Goal: Navigation & Orientation: Find specific page/section

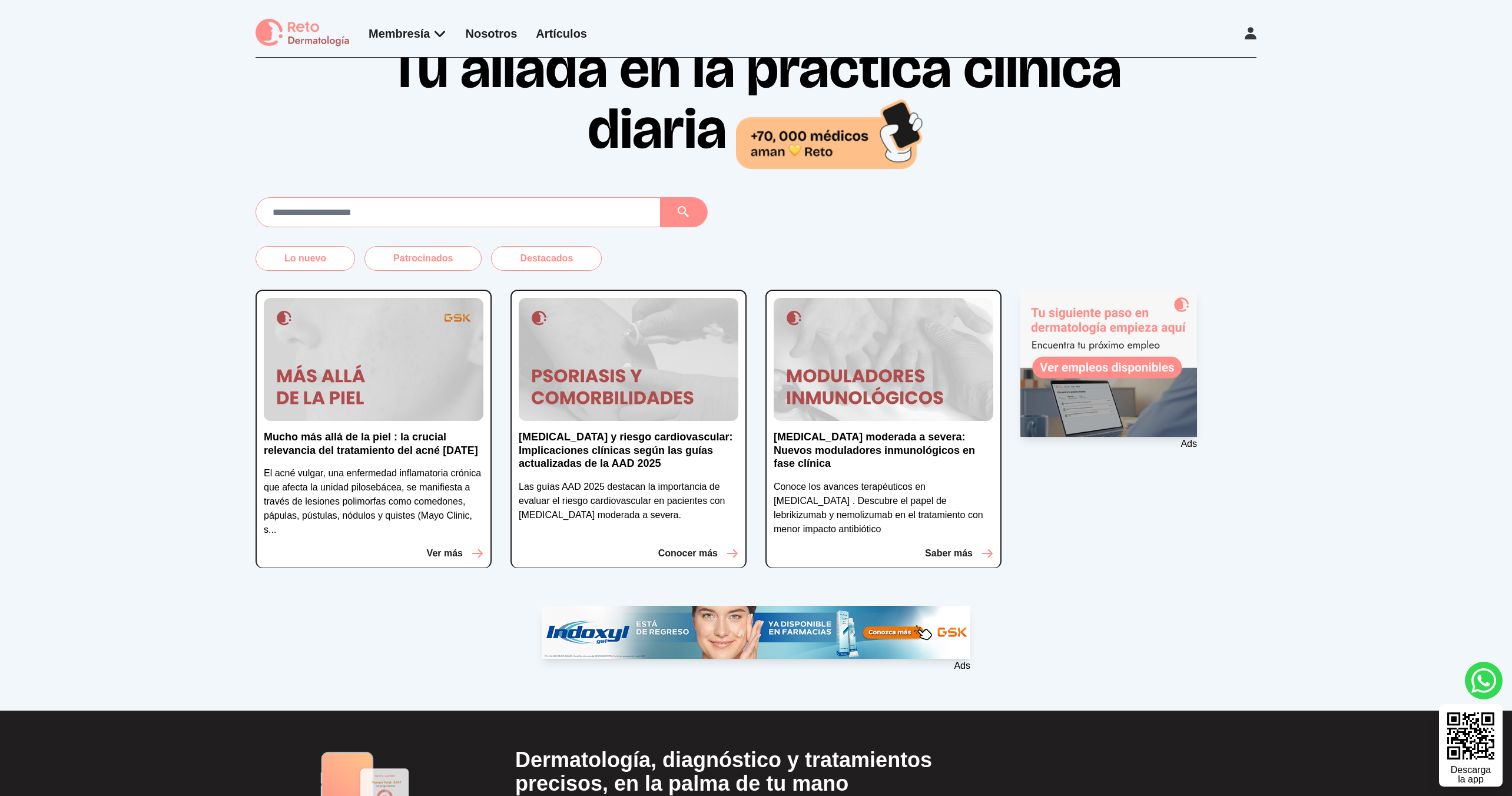
scroll to position [18, 0]
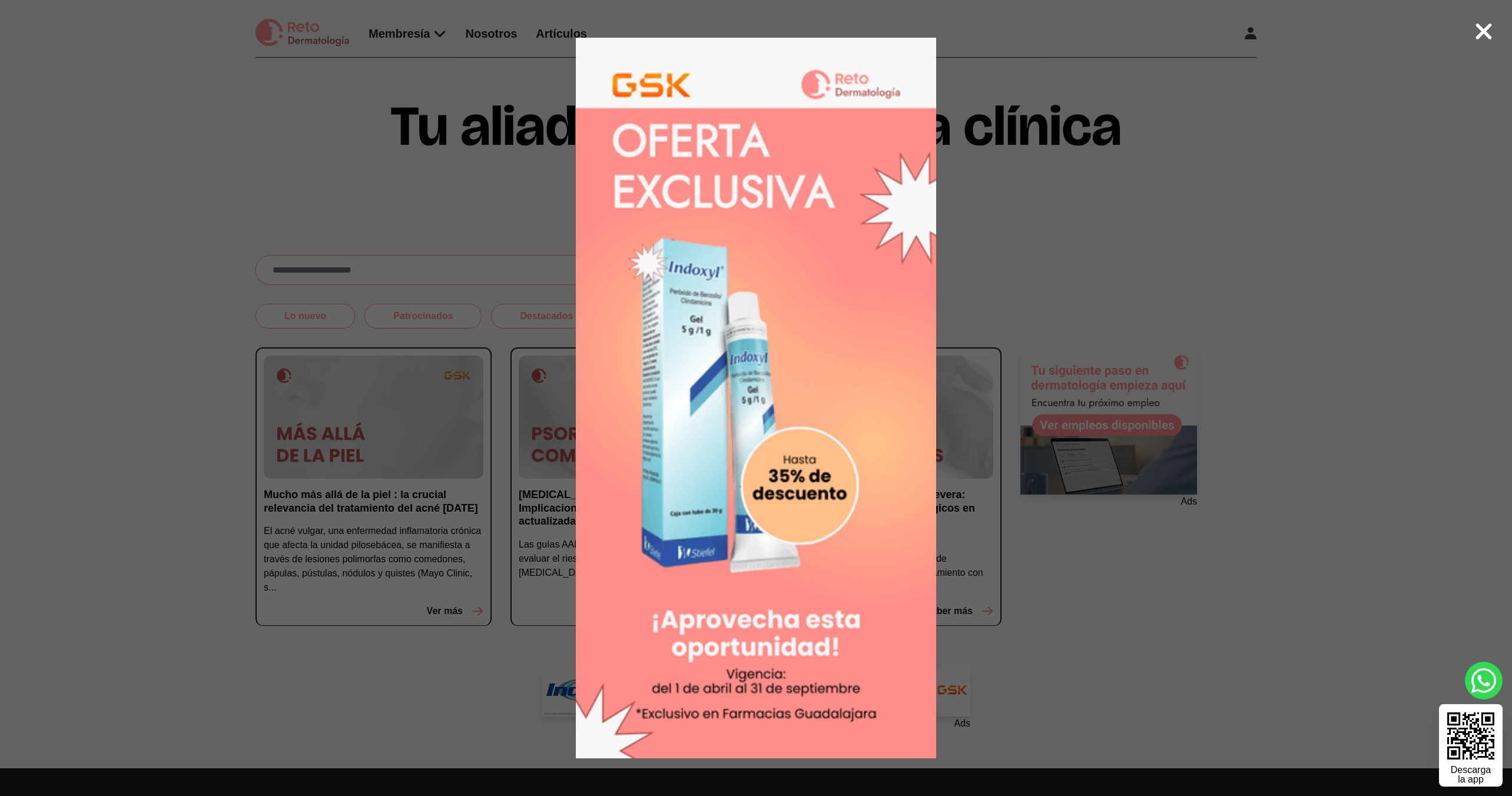
click at [1486, 30] on icon at bounding box center [1484, 32] width 16 height 16
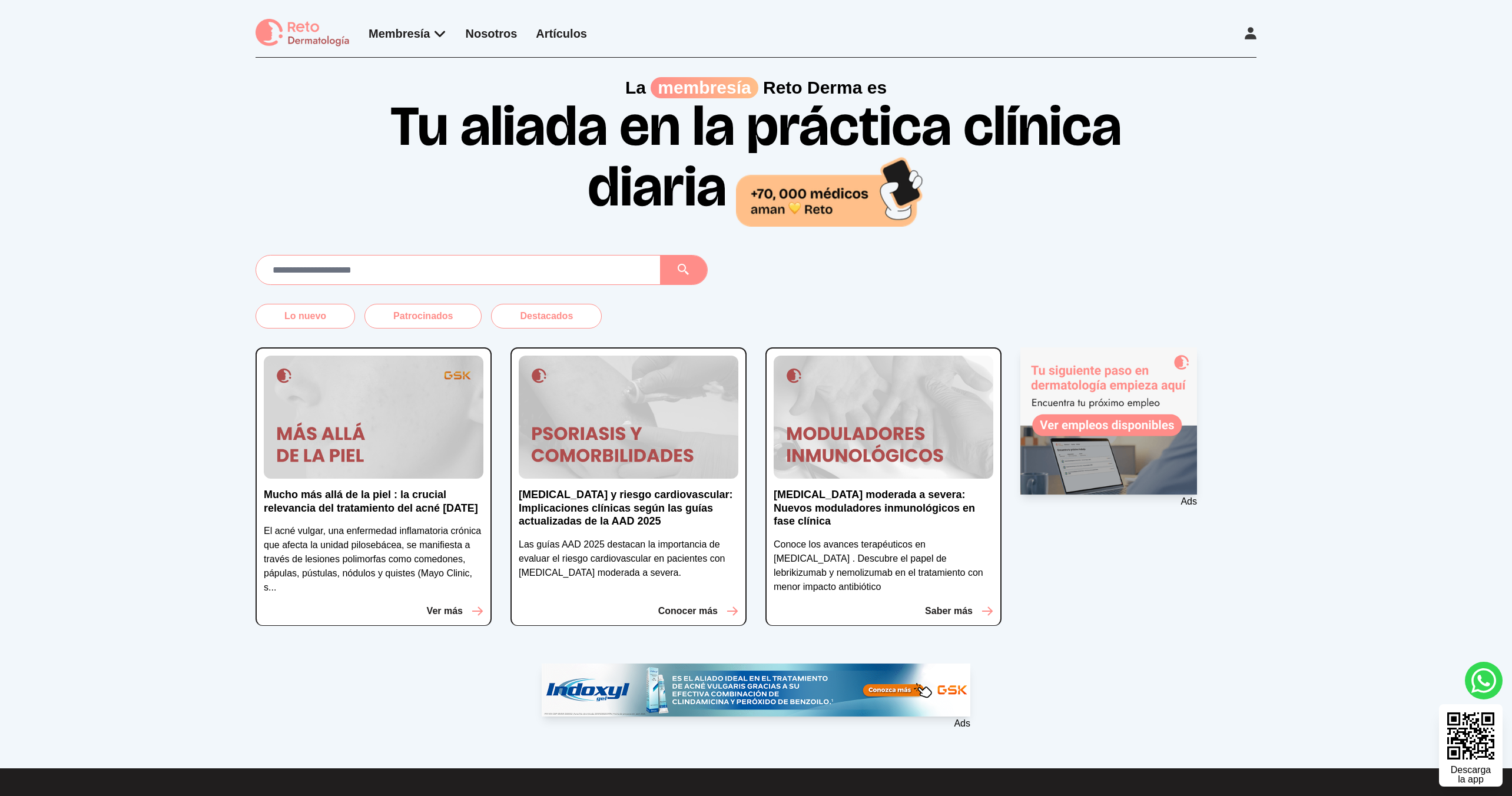
click at [557, 30] on link "Artículos" at bounding box center [561, 34] width 51 height 13
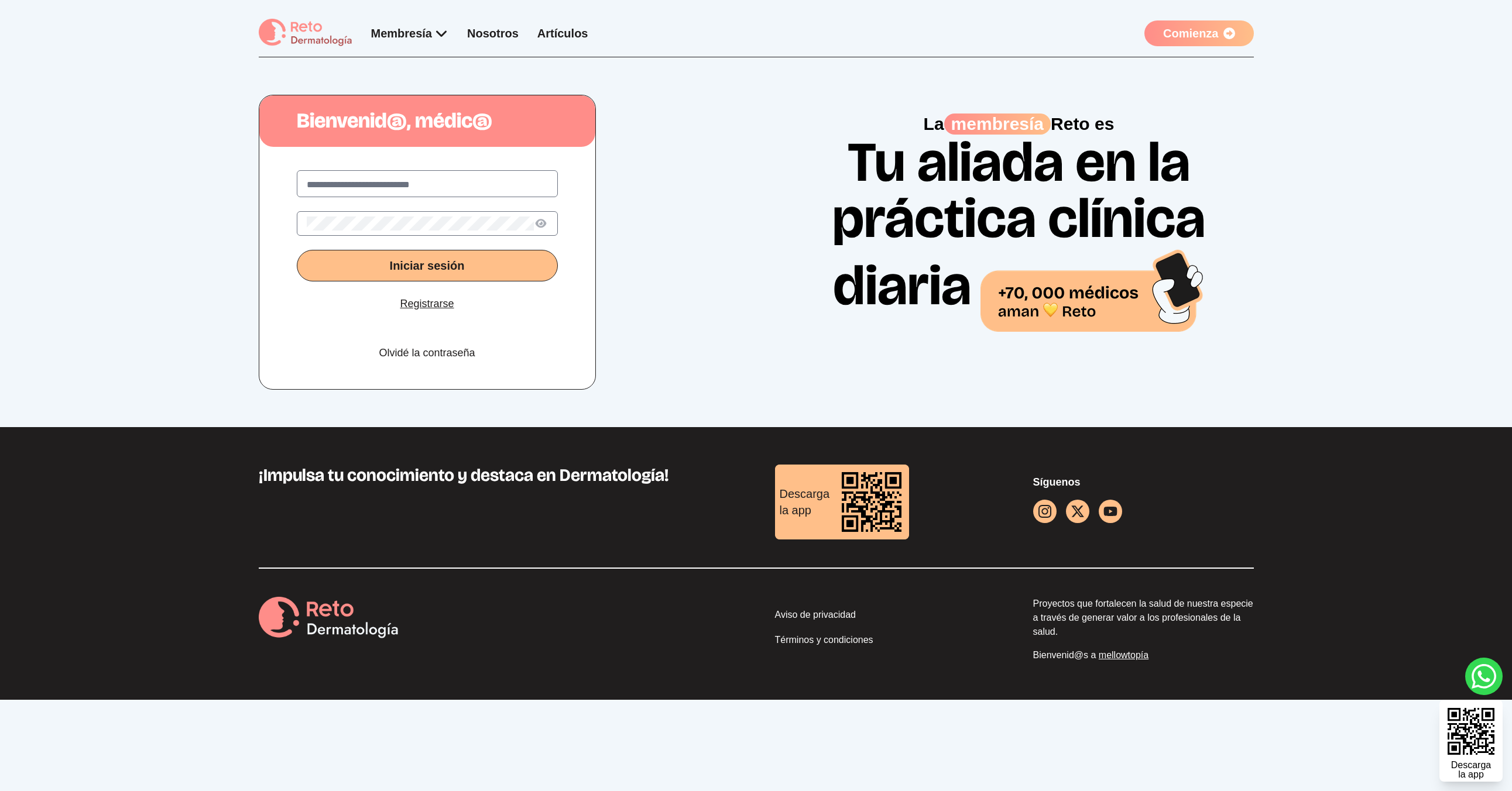
click at [415, 187] on input "text" at bounding box center [427, 184] width 241 height 14
type input "**********"
click at [297, 250] on button "Iniciar sesión" at bounding box center [427, 266] width 261 height 32
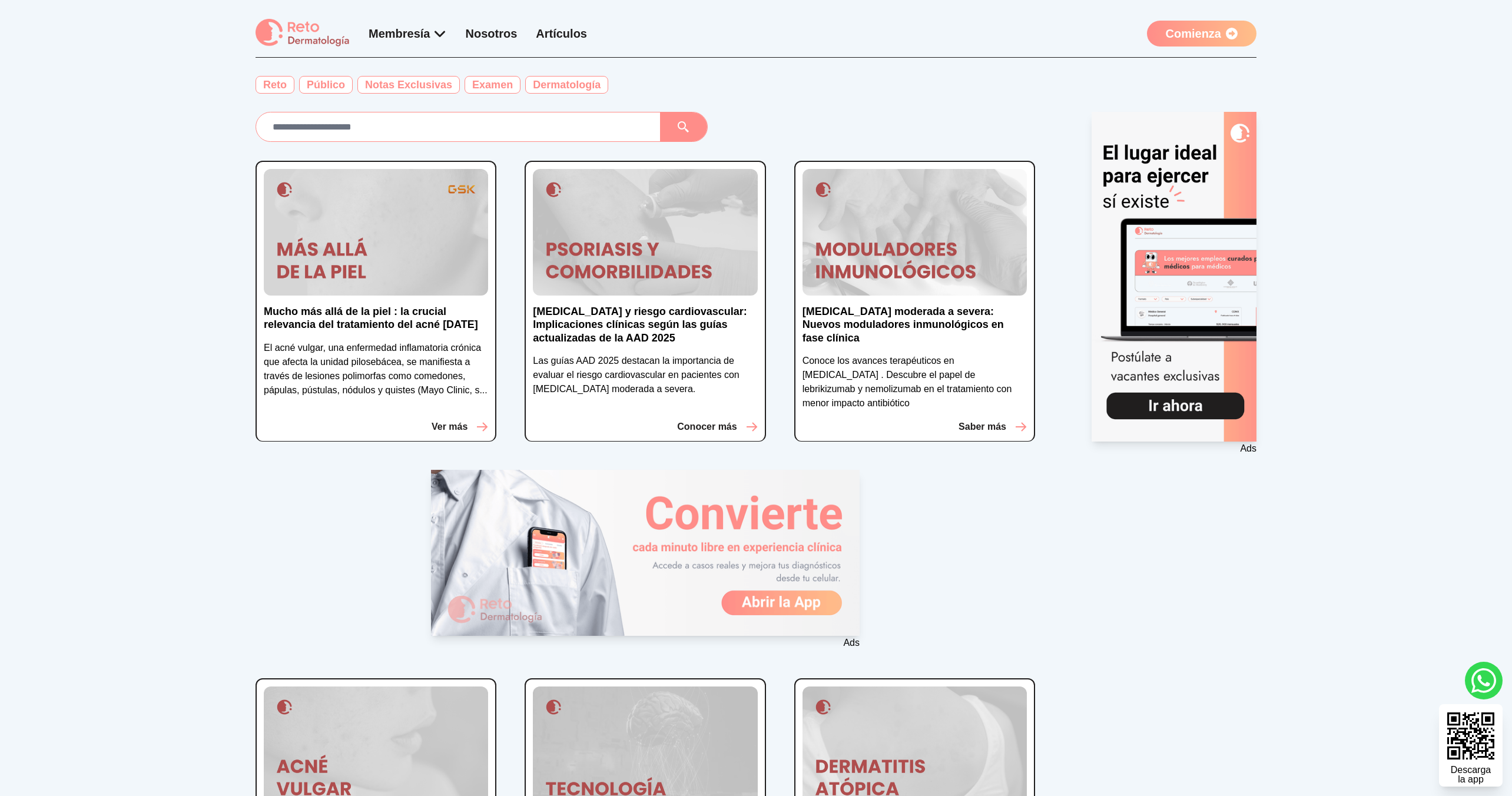
click at [404, 266] on img at bounding box center [376, 232] width 224 height 126
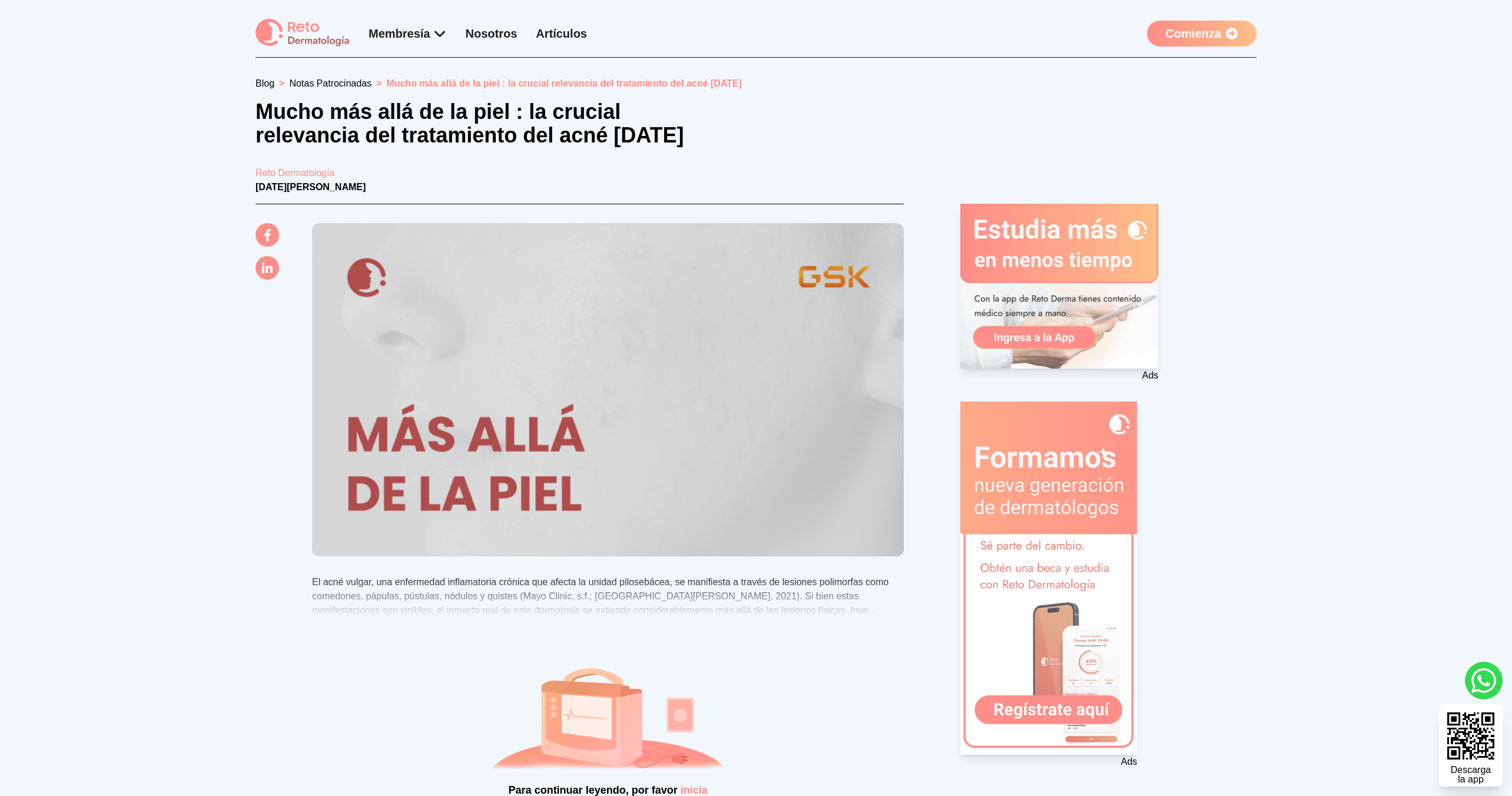
click at [1104, 546] on 1 at bounding box center [1048, 578] width 176 height 354
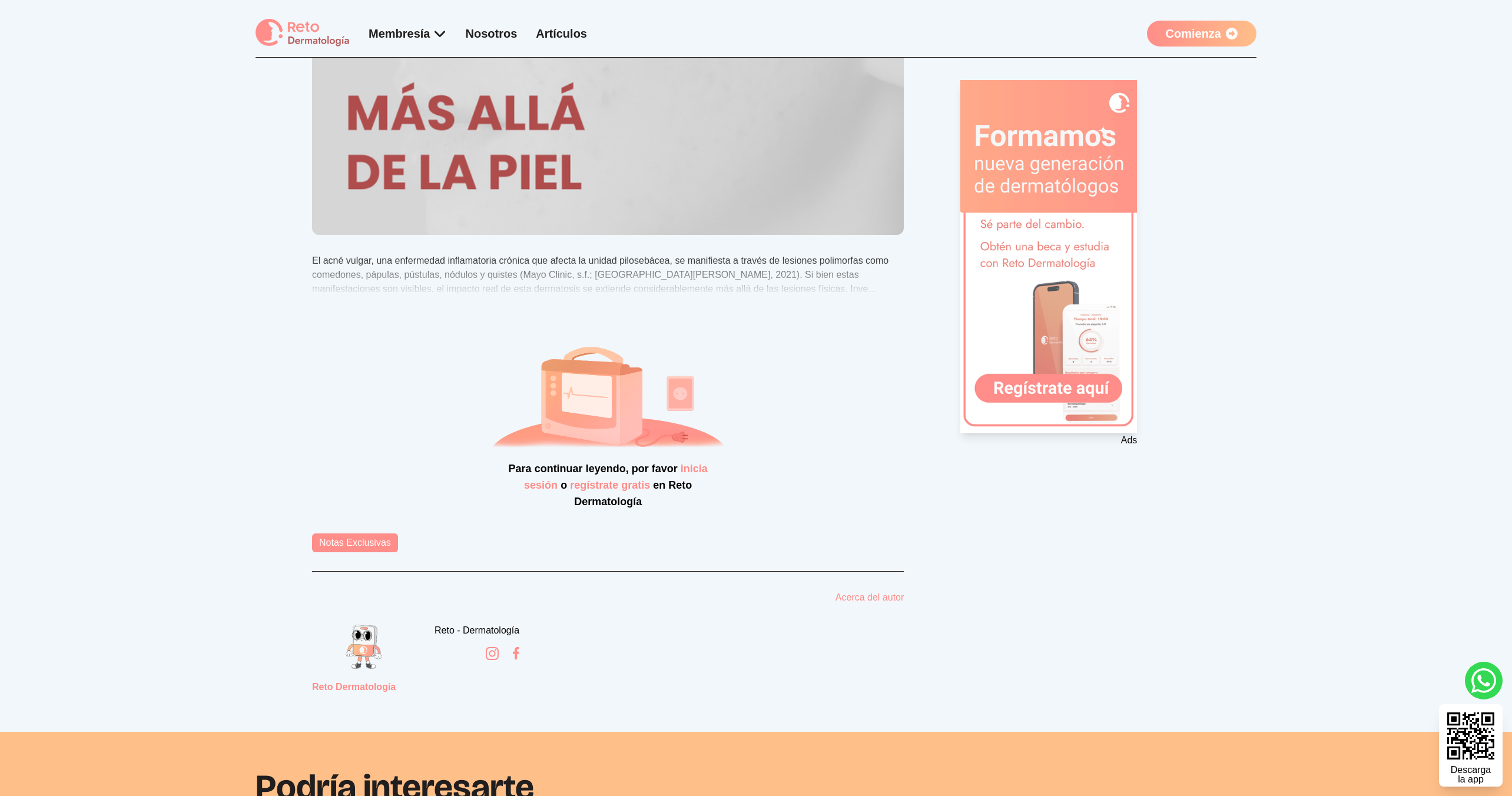
scroll to position [261, 0]
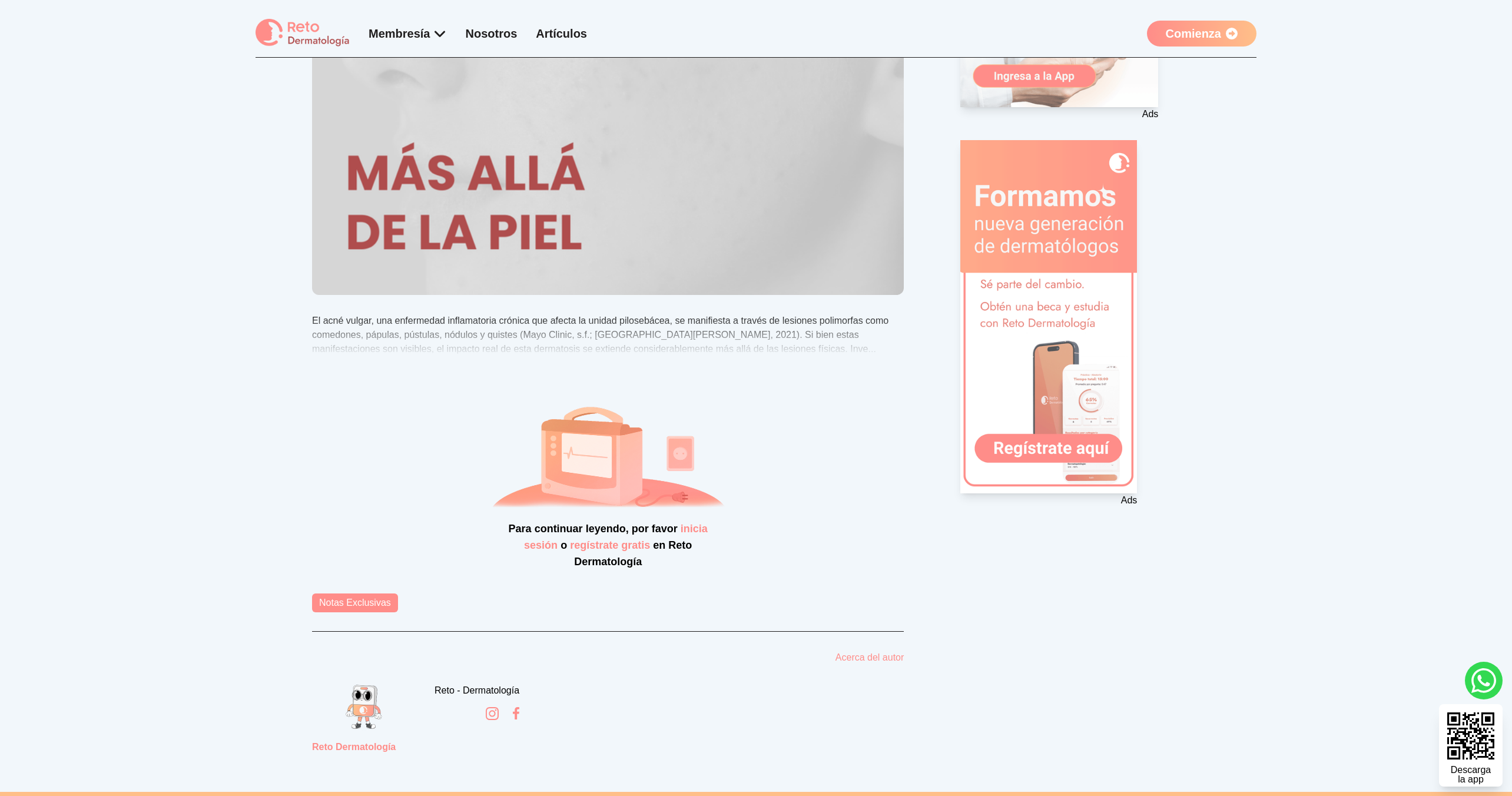
click at [1209, 27] on link "Comienza" at bounding box center [1202, 33] width 109 height 26
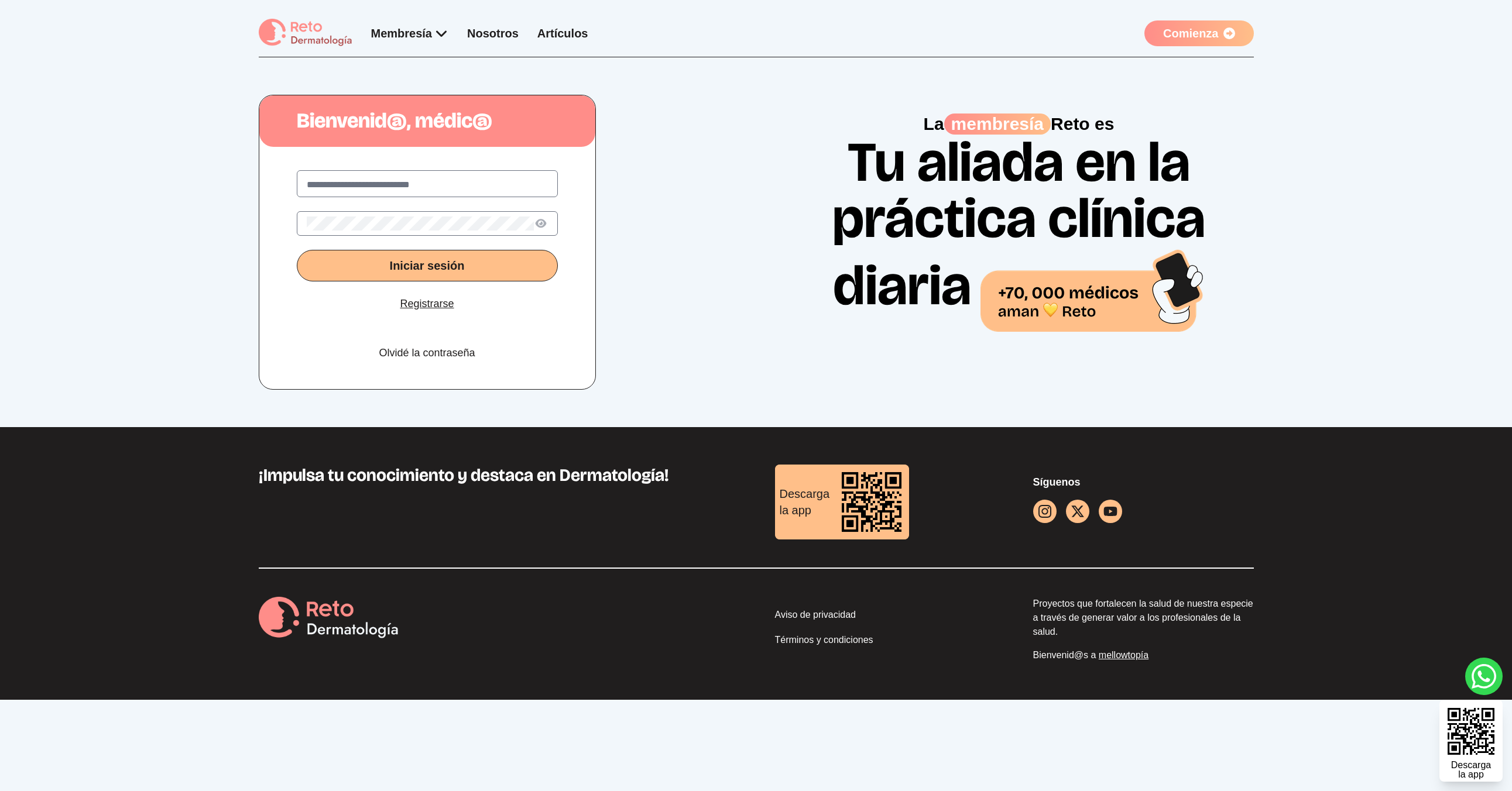
click at [439, 186] on input "text" at bounding box center [427, 184] width 241 height 14
type input "**********"
click at [297, 250] on button "Iniciar sesión" at bounding box center [427, 266] width 261 height 32
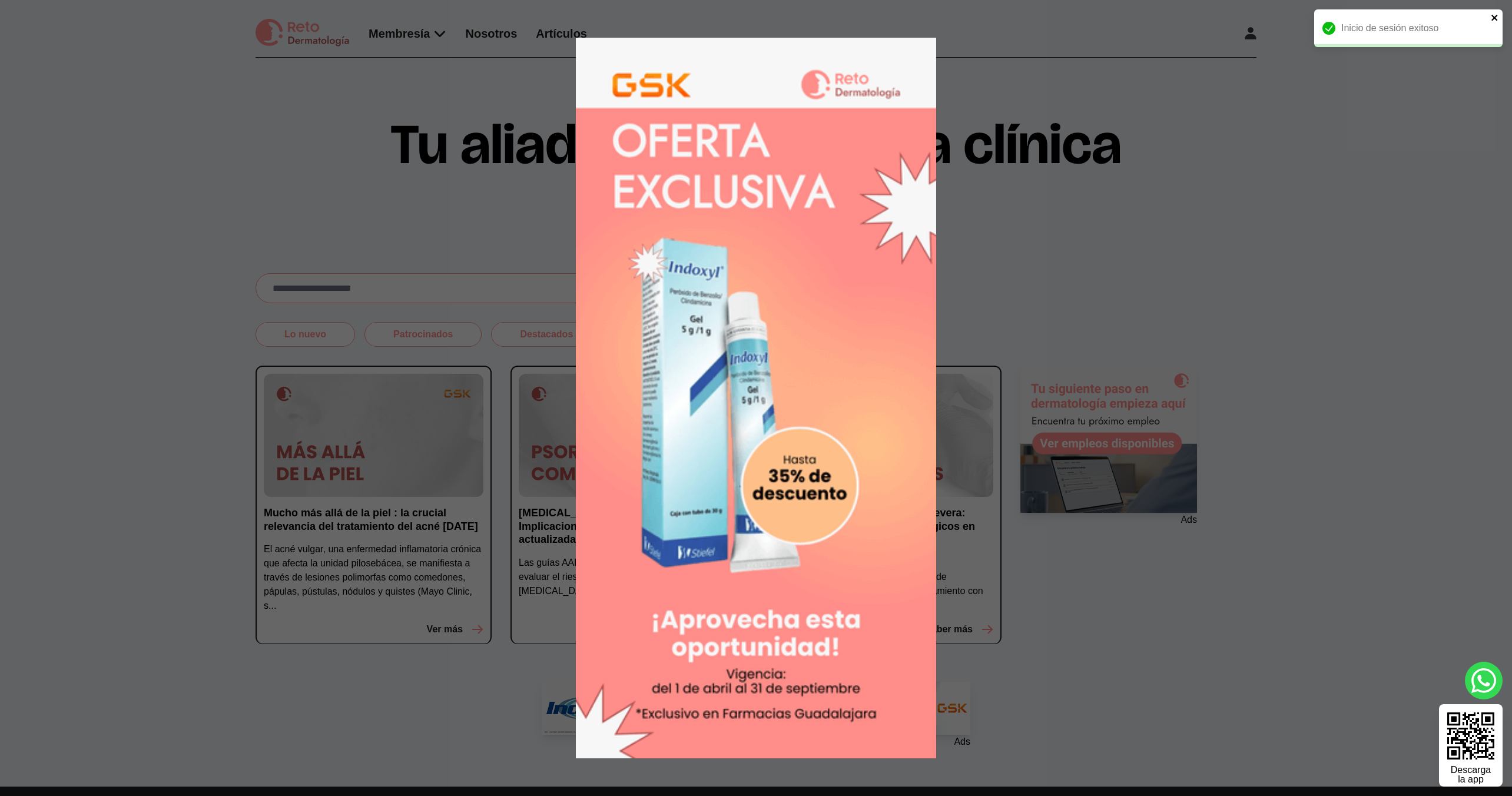
click at [1498, 17] on icon "close" at bounding box center [1494, 18] width 8 height 10
click at [1176, 63] on div at bounding box center [756, 398] width 1512 height 796
click at [1487, 30] on icon at bounding box center [1484, 32] width 19 height 25
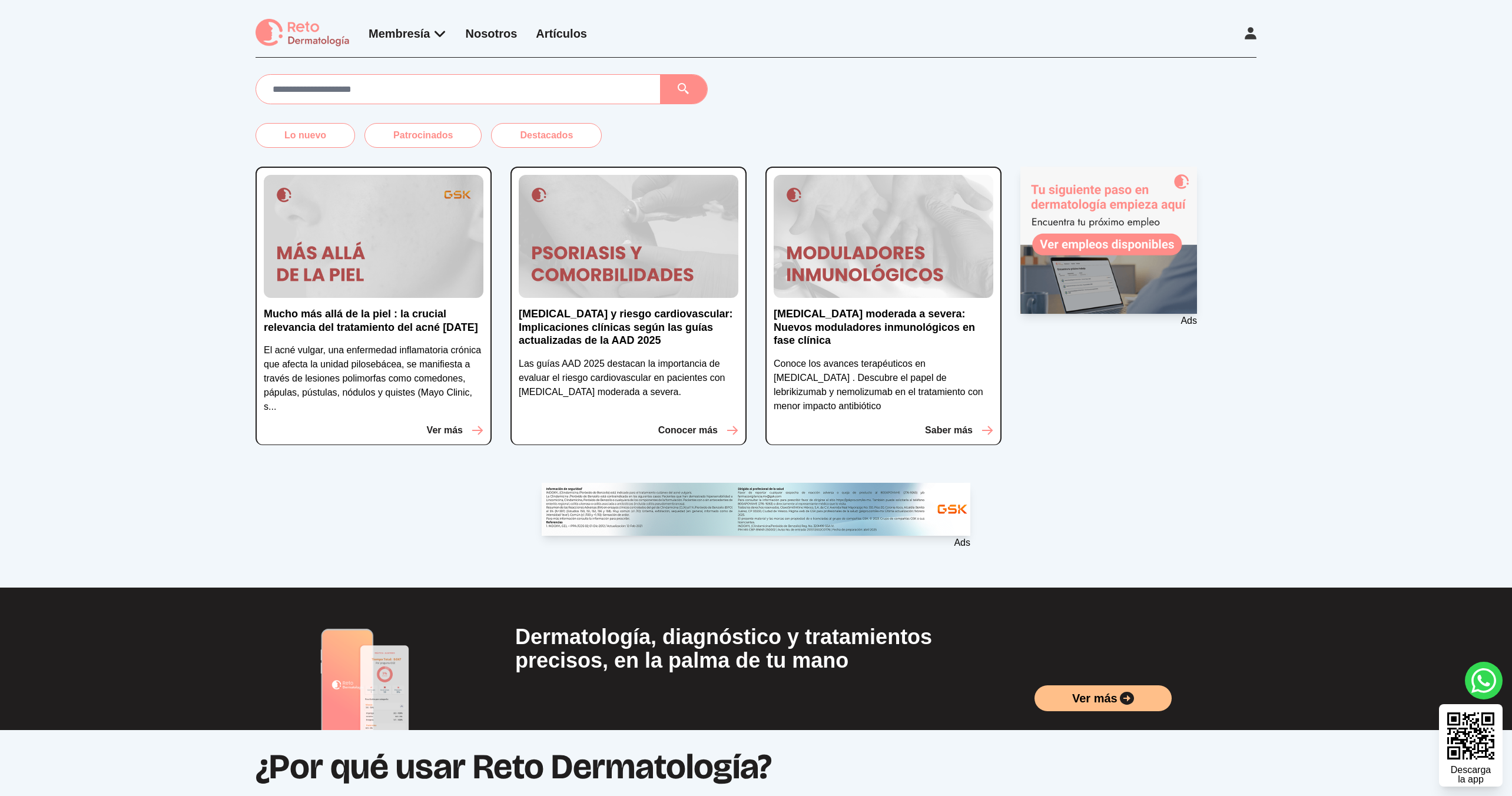
scroll to position [138, 0]
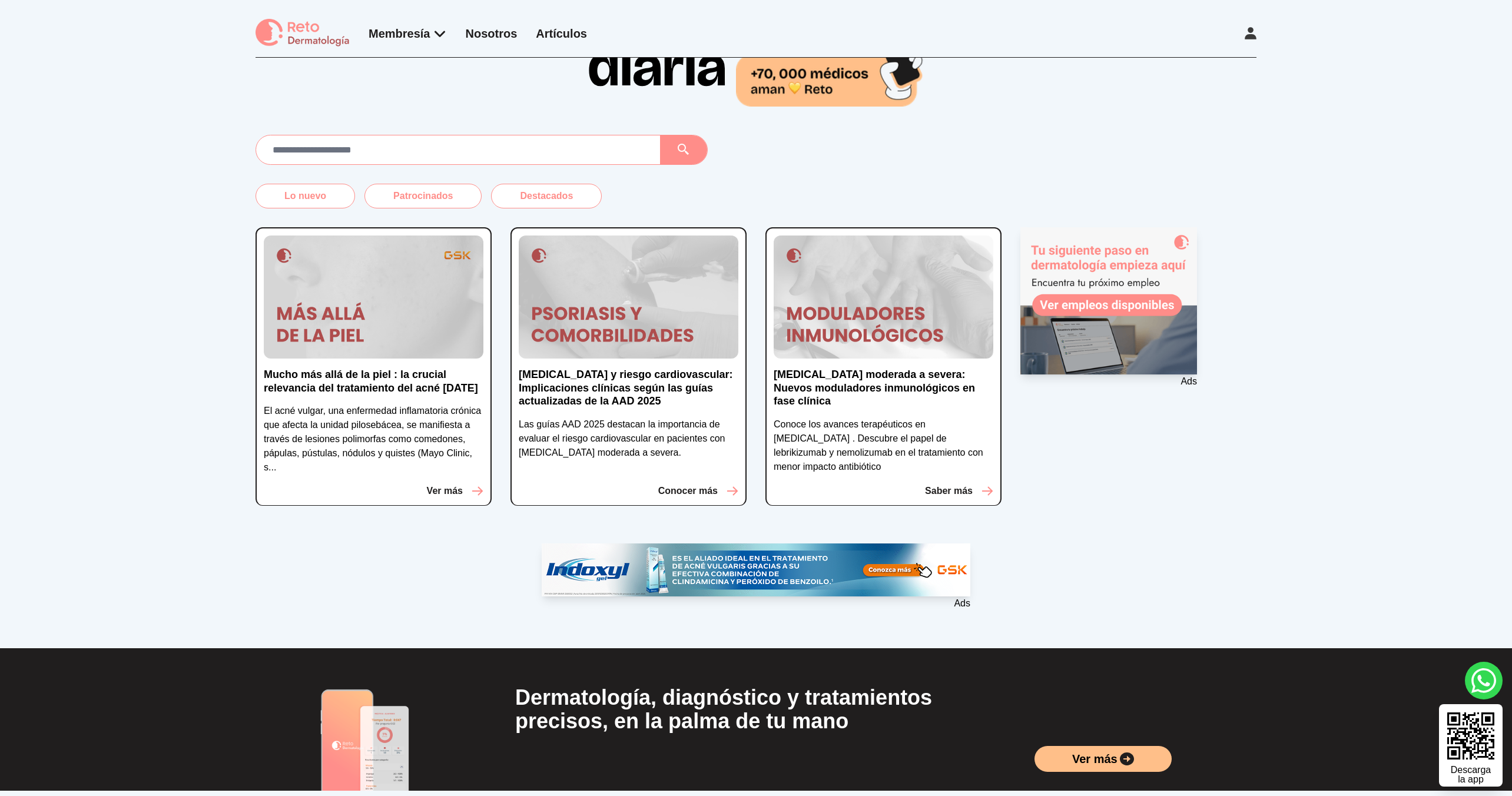
click at [330, 272] on img at bounding box center [373, 297] width 219 height 123
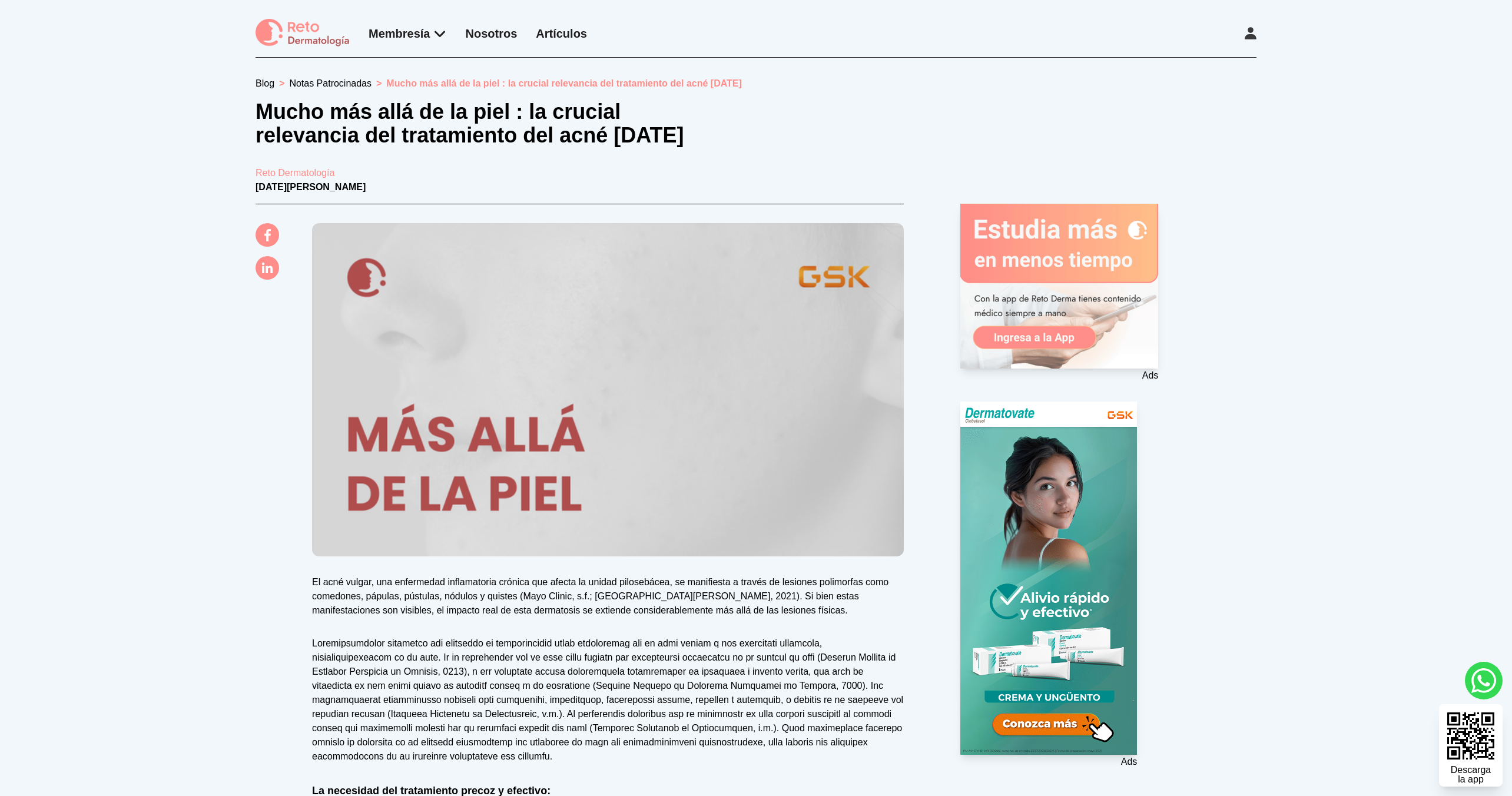
click at [1196, 603] on div "Ads" at bounding box center [1108, 586] width 296 height 368
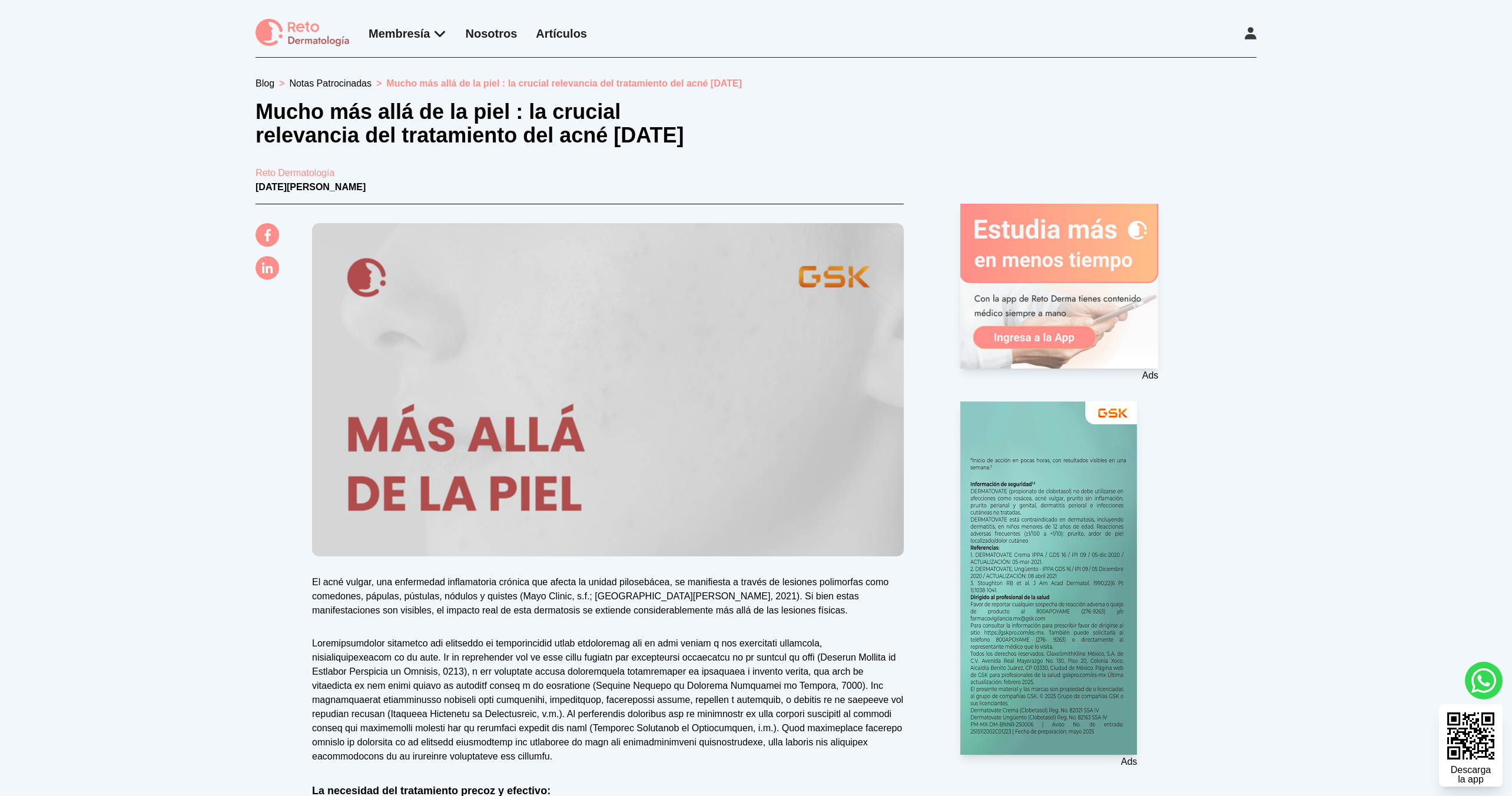
click at [284, 37] on img at bounding box center [303, 33] width 94 height 29
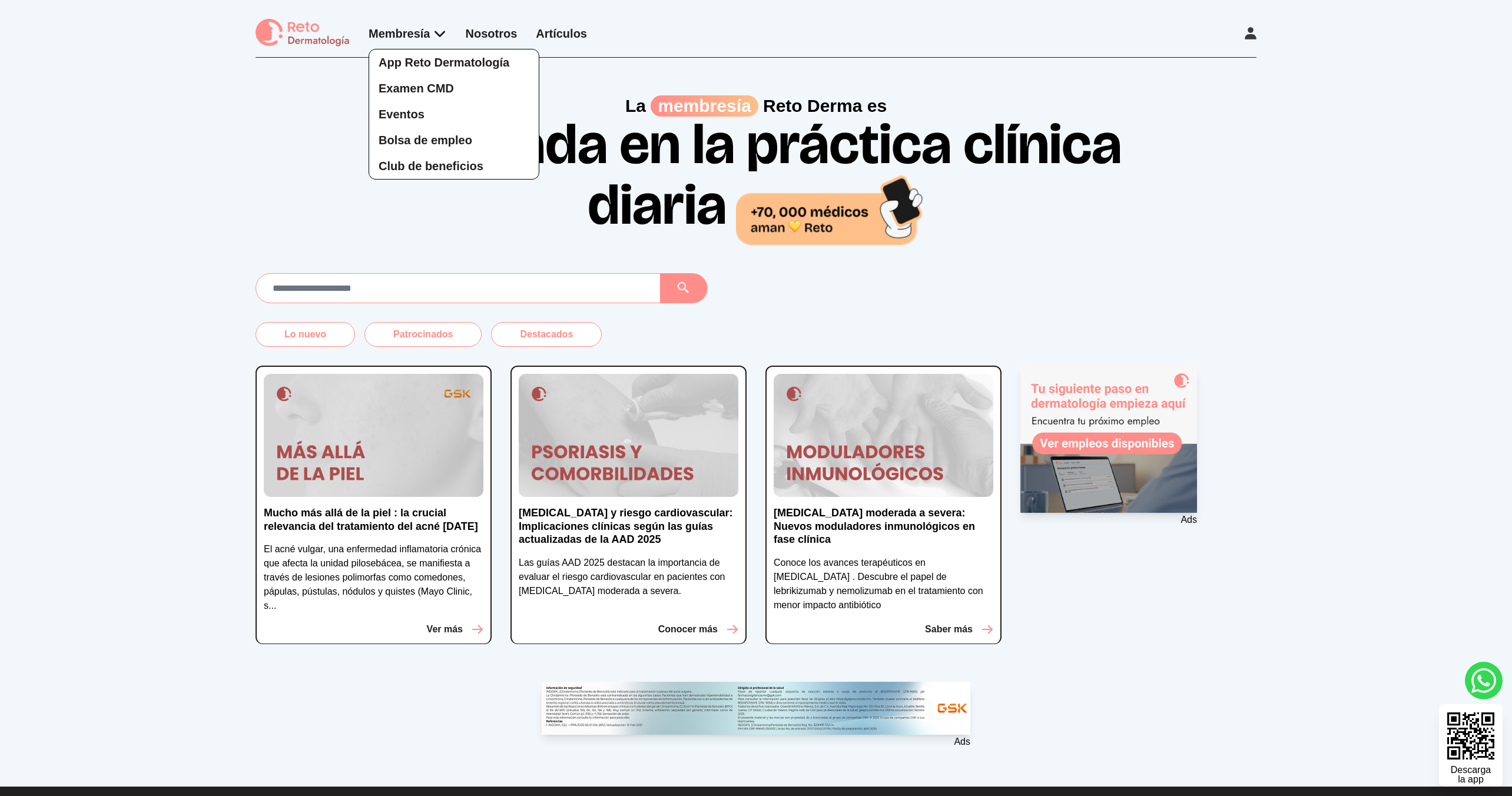
click at [413, 41] on div "App Reto Dermatología Examen CMD Eventos Bolsa de empleo Club de beneficios" at bounding box center [408, 102] width 78 height 154
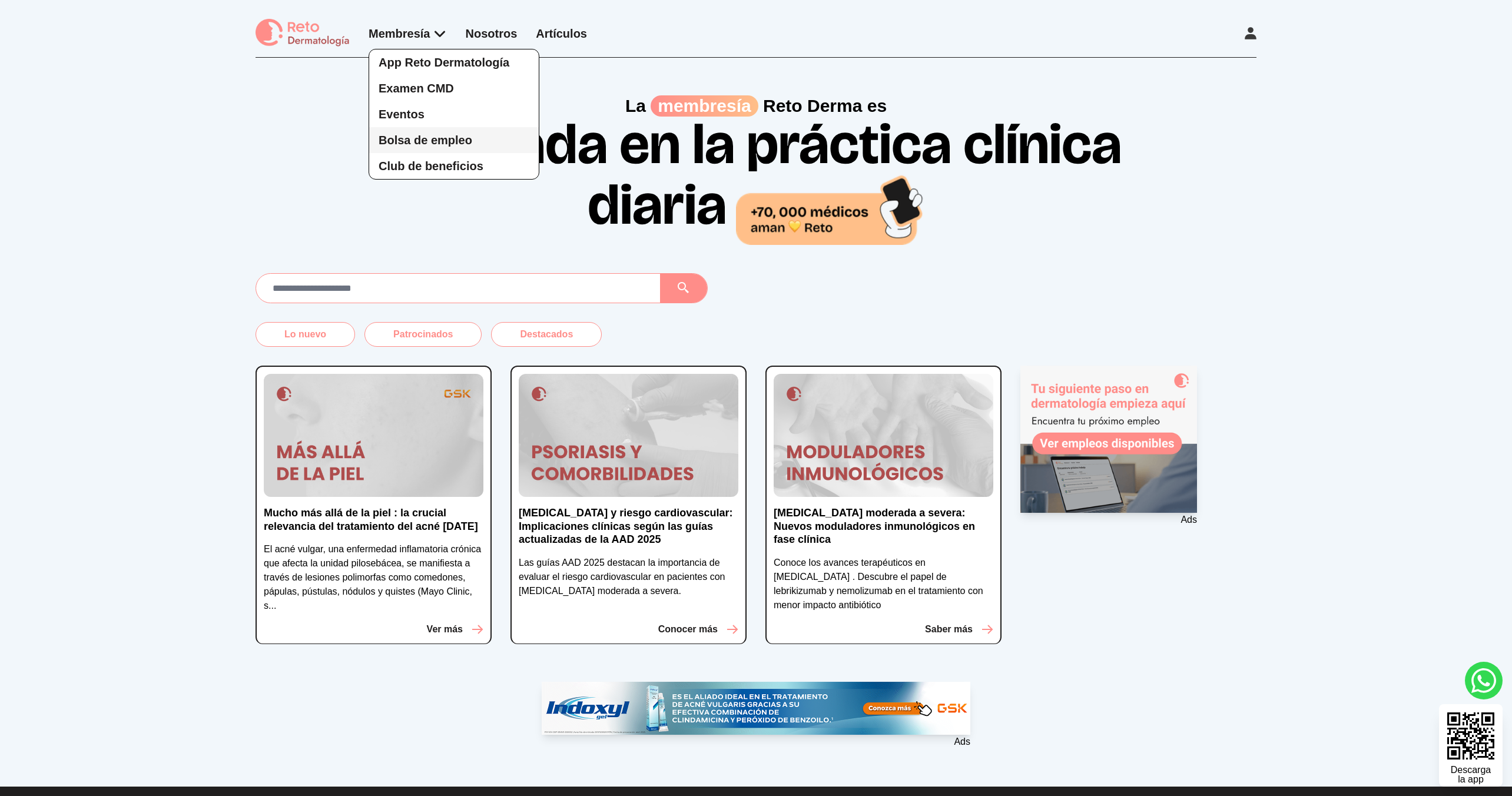
click at [431, 144] on span "Bolsa de empleo" at bounding box center [425, 140] width 94 height 13
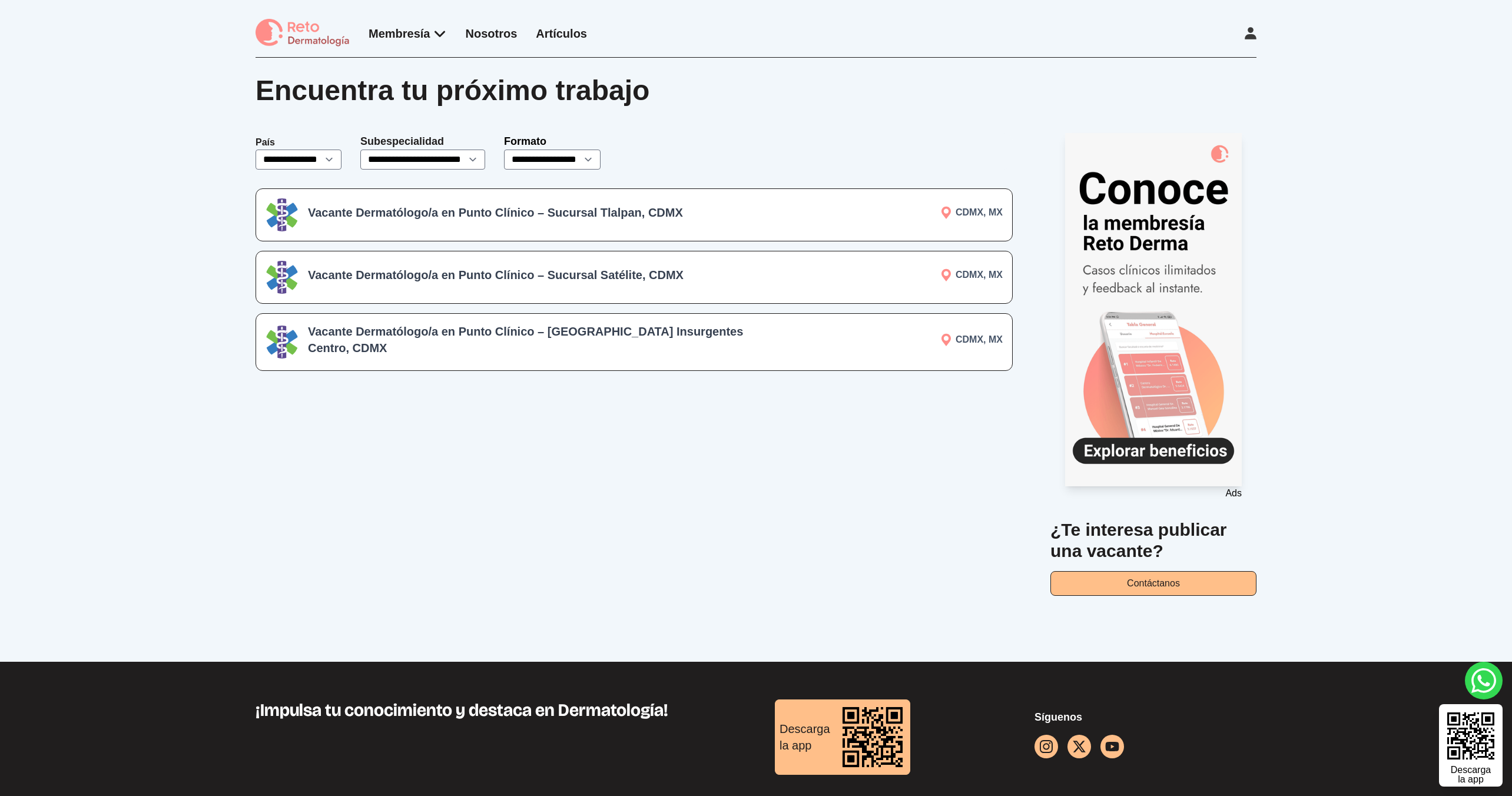
click at [318, 39] on img at bounding box center [303, 33] width 94 height 29
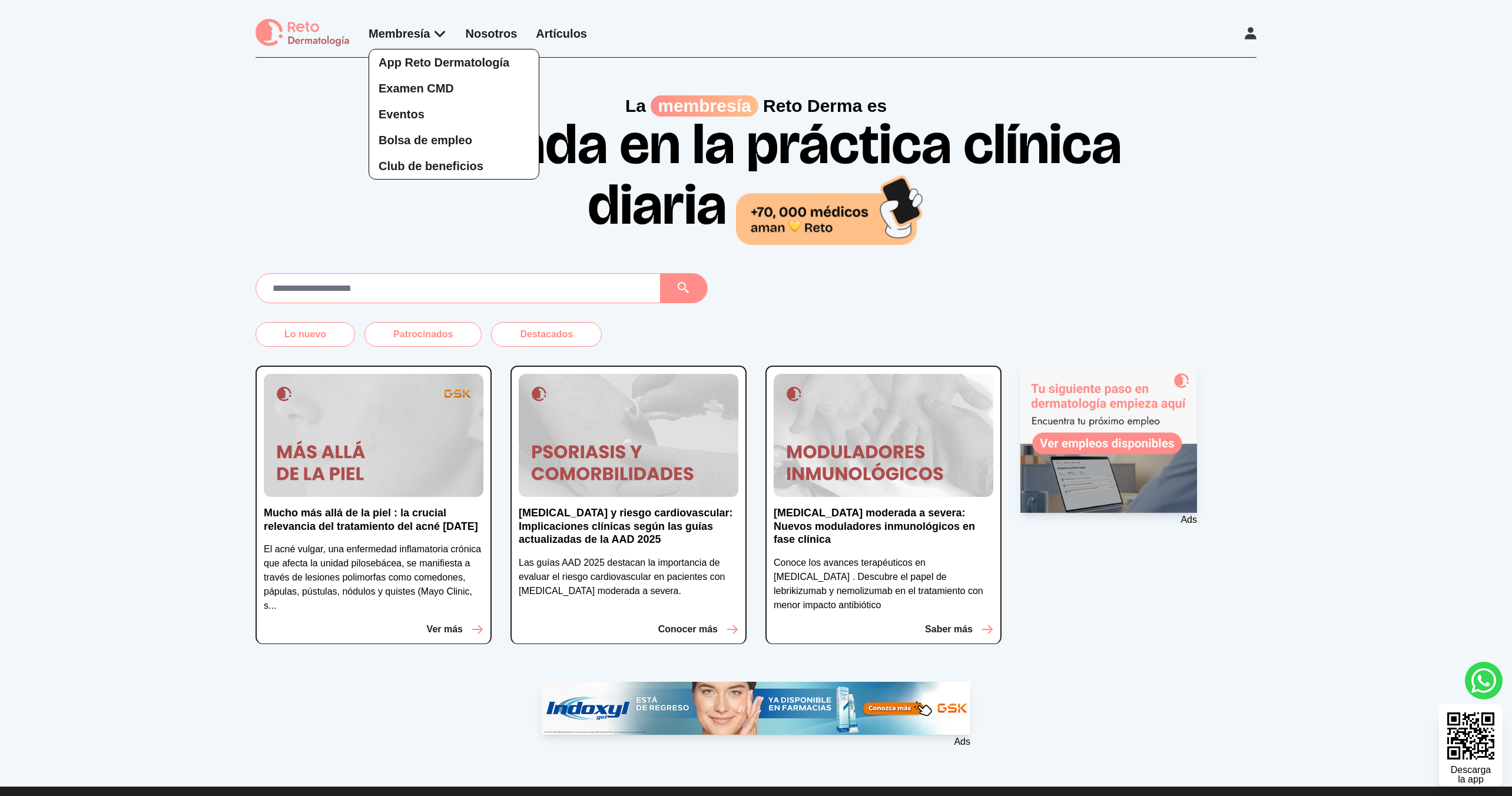
click at [417, 31] on div "App Reto Dermatología Examen CMD Eventos Bolsa de empleo Club de beneficios" at bounding box center [408, 102] width 78 height 154
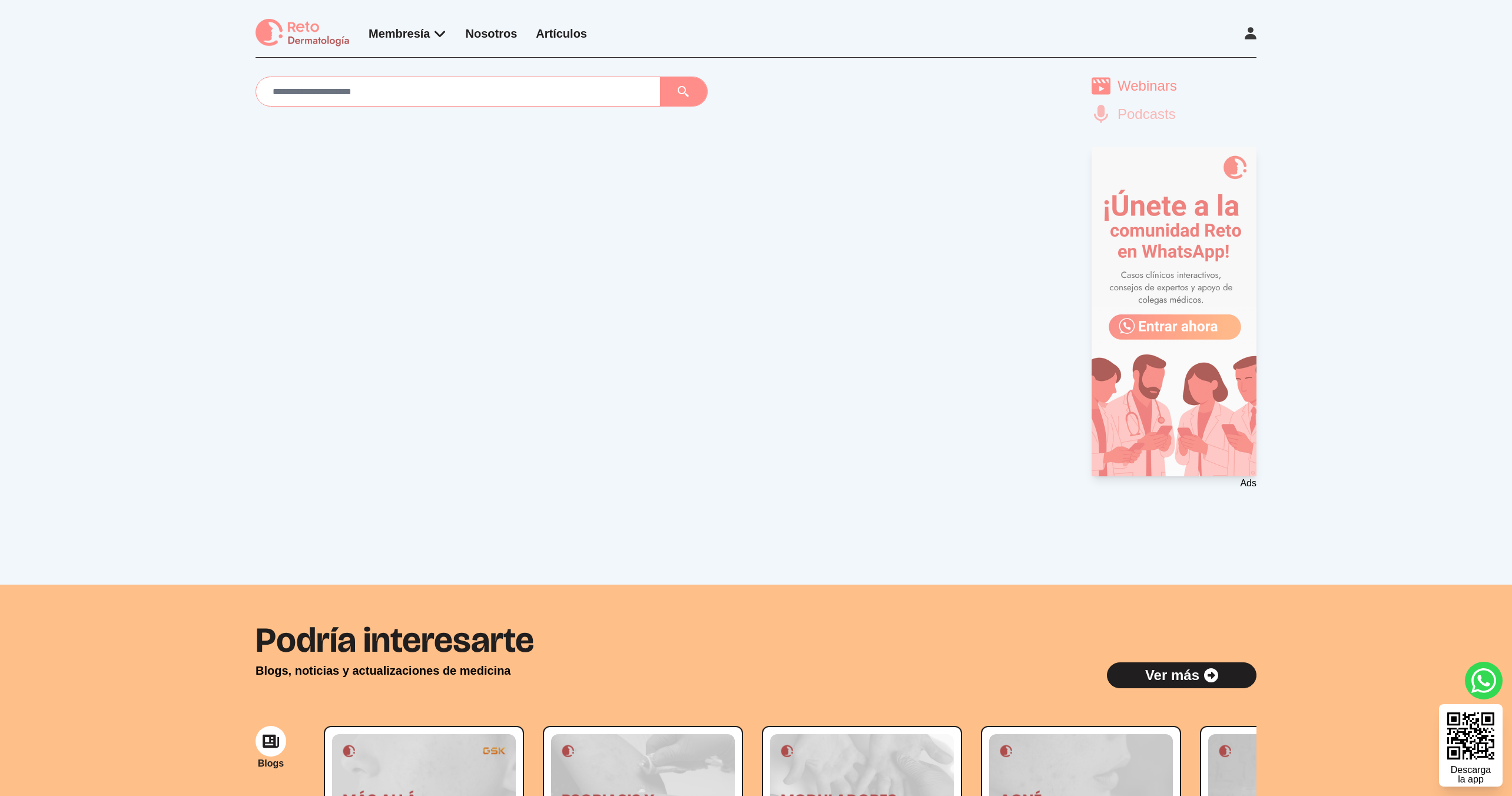
click at [1214, 231] on 1 at bounding box center [1174, 312] width 165 height 330
click at [317, 41] on img at bounding box center [303, 33] width 94 height 29
